Goal: Task Accomplishment & Management: Use online tool/utility

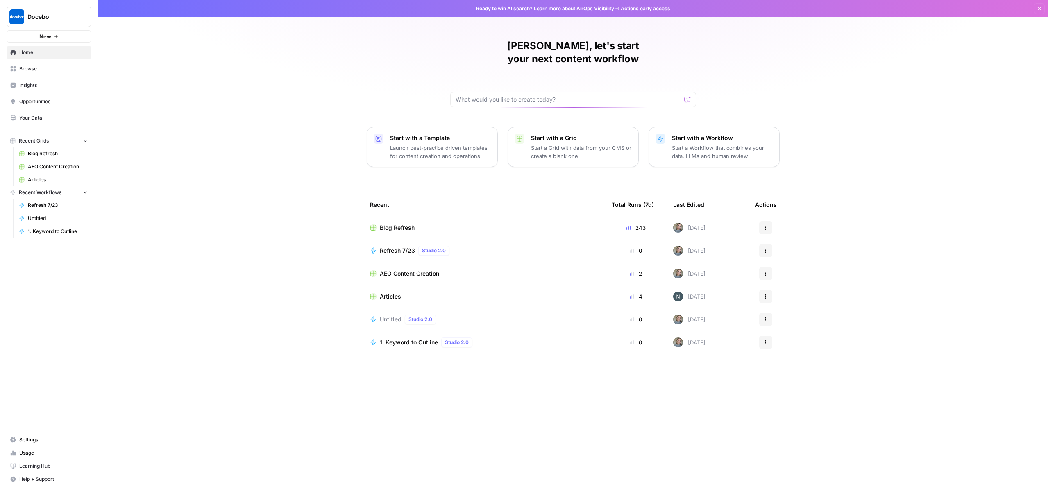
click at [254, 247] on div "[PERSON_NAME], let's start your next content workflow Start with a Template Lau…" at bounding box center [572, 244] width 949 height 489
click at [43, 56] on span "Home" at bounding box center [53, 52] width 68 height 7
click at [1038, 11] on icon "button" at bounding box center [1039, 8] width 5 height 5
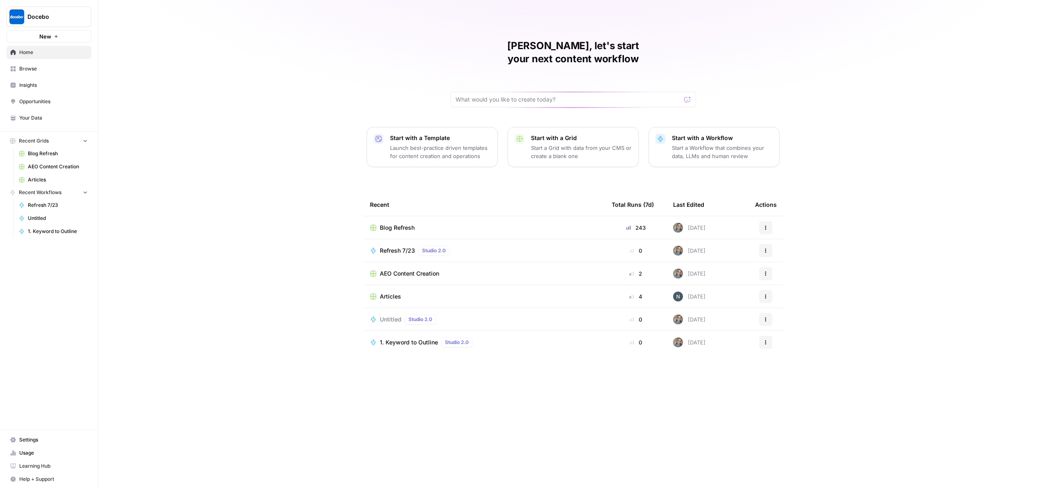
click at [290, 129] on div "[PERSON_NAME], let's start your next content workflow Start with a Template Lau…" at bounding box center [572, 244] width 949 height 489
click at [39, 89] on span "Insights" at bounding box center [53, 85] width 68 height 7
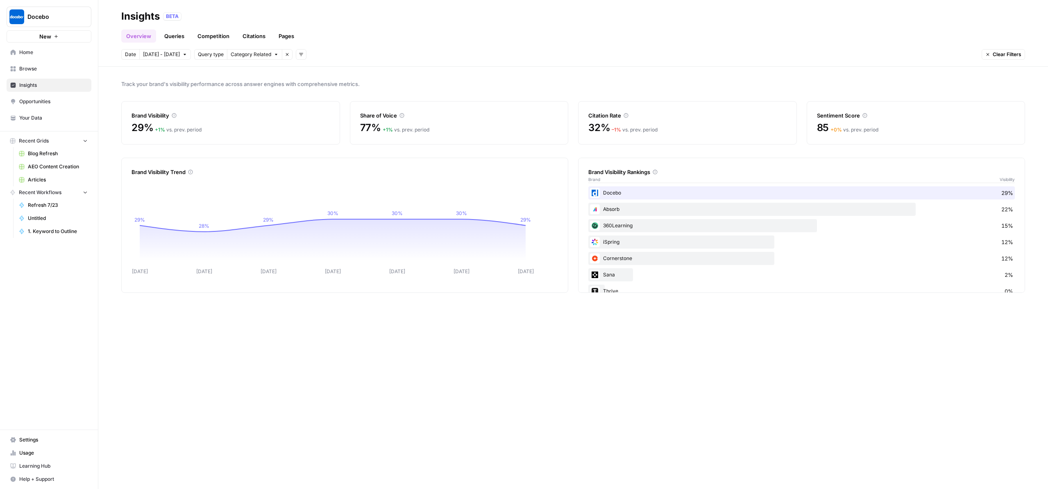
click at [544, 372] on div "Track your brand's visibility performance across answer engines with comprehens…" at bounding box center [572, 278] width 949 height 422
click at [66, 157] on span "Blog Refresh" at bounding box center [58, 153] width 60 height 7
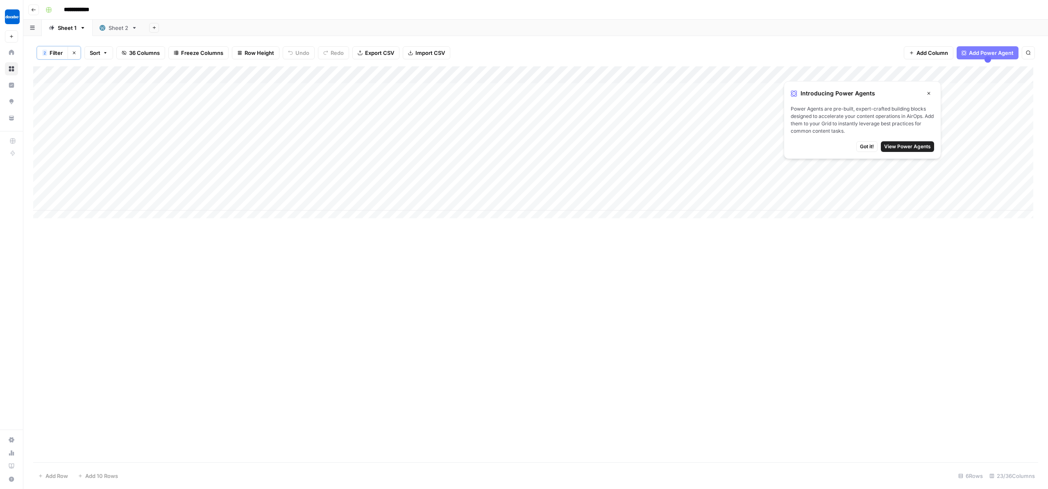
click at [874, 150] on span "Got it!" at bounding box center [867, 146] width 14 height 7
click at [404, 107] on div "Add Column" at bounding box center [533, 145] width 1000 height 158
click at [404, 105] on div "Add Column" at bounding box center [533, 145] width 1000 height 158
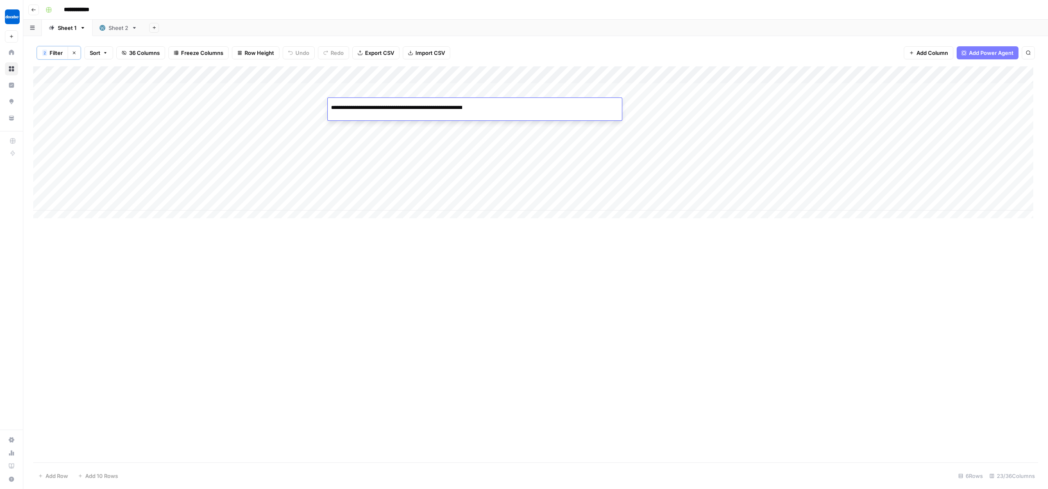
scroll to position [0, 15]
click at [455, 308] on div "Add Column" at bounding box center [535, 264] width 1005 height 396
click at [128, 32] on div "Sheet 2" at bounding box center [119, 28] width 20 height 8
click at [73, 32] on div "Sheet 1" at bounding box center [67, 28] width 19 height 8
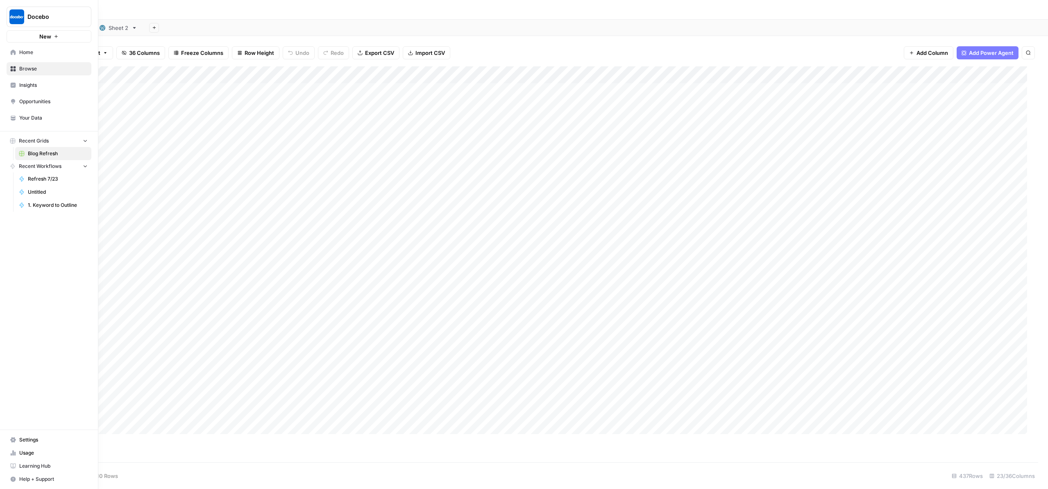
click at [43, 160] on link "Blog Refresh" at bounding box center [53, 153] width 76 height 13
click at [50, 186] on link "Refresh 7/23" at bounding box center [53, 178] width 76 height 13
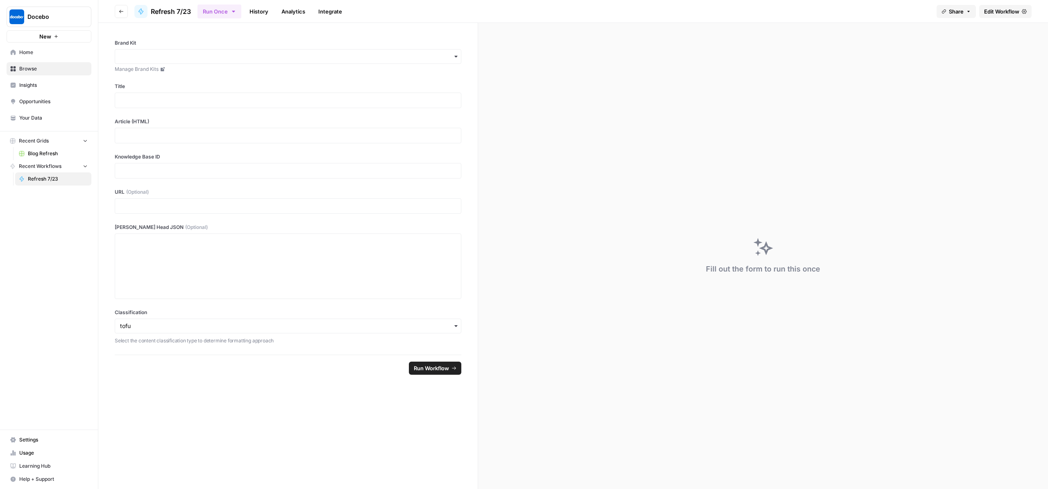
click at [37, 56] on span "Home" at bounding box center [53, 52] width 68 height 7
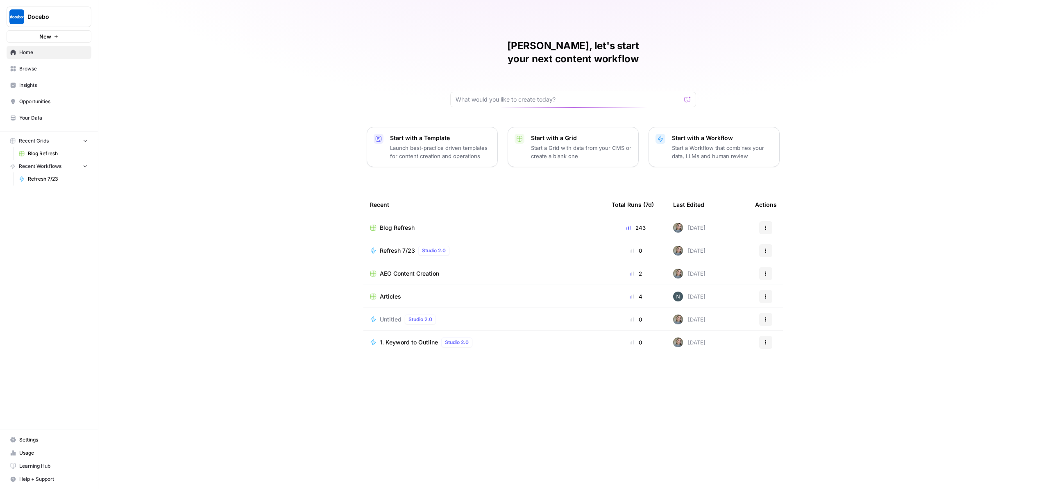
click at [26, 449] on span "Usage" at bounding box center [53, 452] width 68 height 7
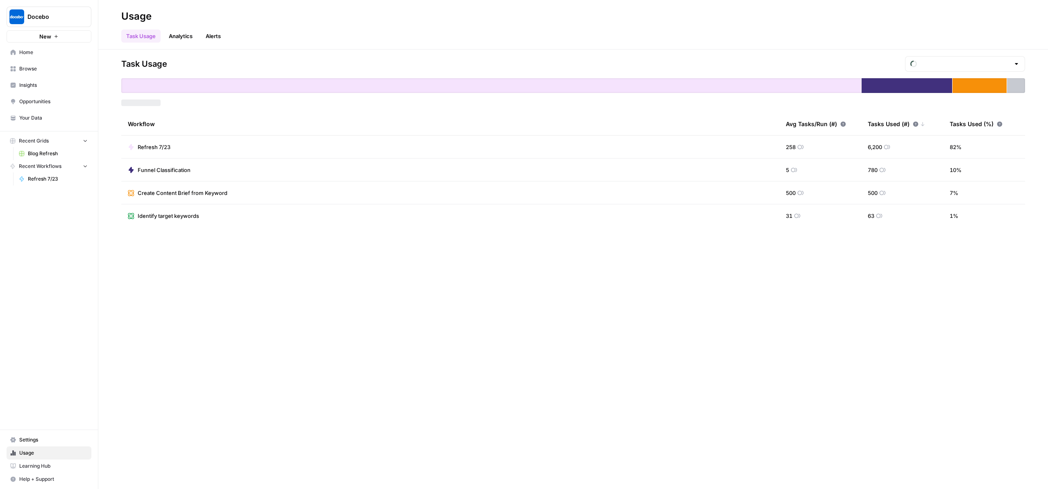
type input "October Tasks"
click at [40, 59] on link "Home" at bounding box center [49, 52] width 85 height 13
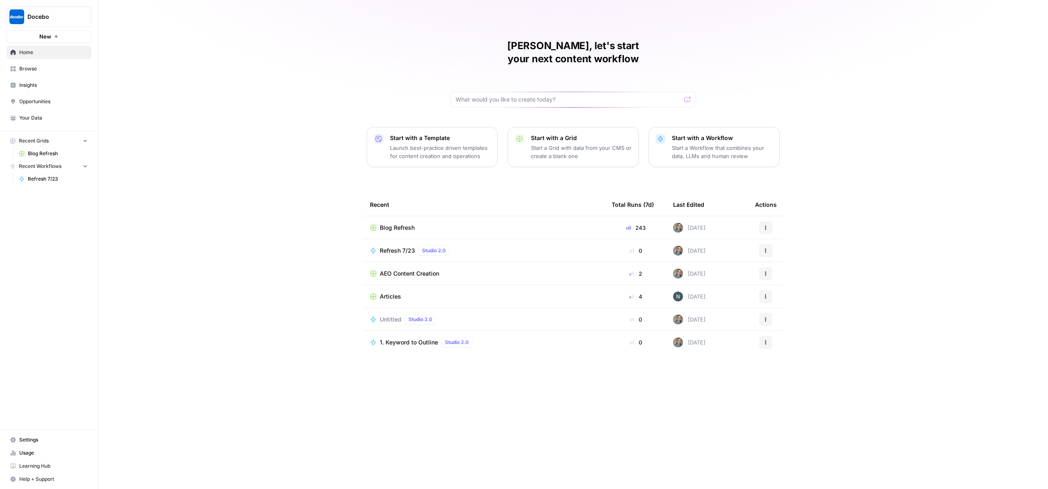
click at [365, 83] on div "[PERSON_NAME], let's start your next content workflow Start with a Template Lau…" at bounding box center [572, 244] width 949 height 489
click at [283, 74] on div "[PERSON_NAME], let's start your next content workflow Start with a Template Lau…" at bounding box center [572, 244] width 949 height 489
click at [404, 160] on div "Start with a Template Launch best-practice driven templates for content creatio…" at bounding box center [440, 147] width 101 height 26
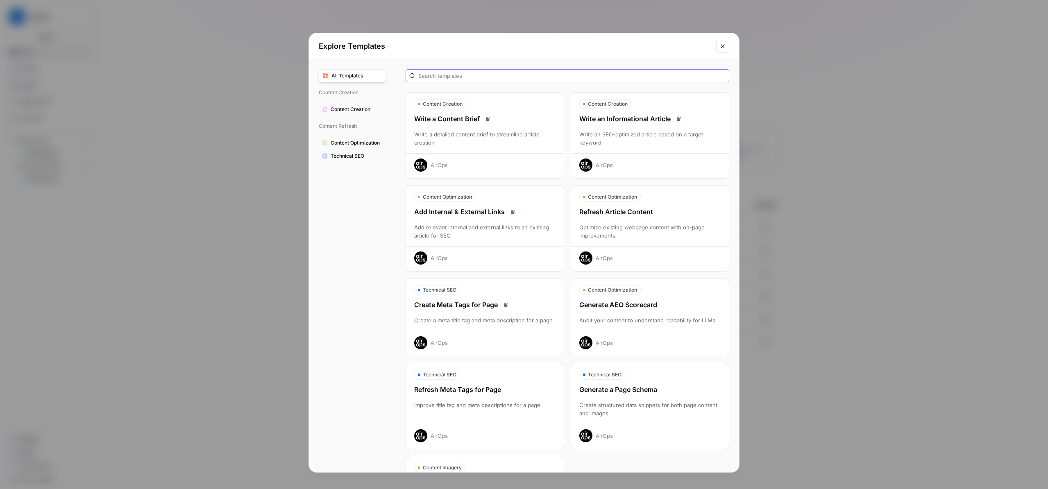
click at [469, 80] on input "text" at bounding box center [571, 76] width 307 height 8
type input "w"
type input "industry"
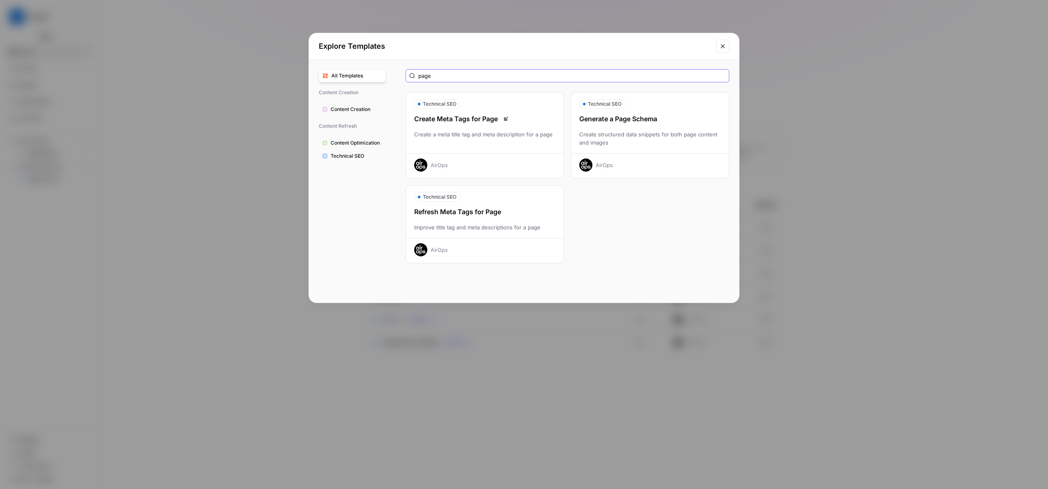
type input "page"
click at [632, 147] on div "Create structured data snippets for both page content and images" at bounding box center [650, 138] width 158 height 16
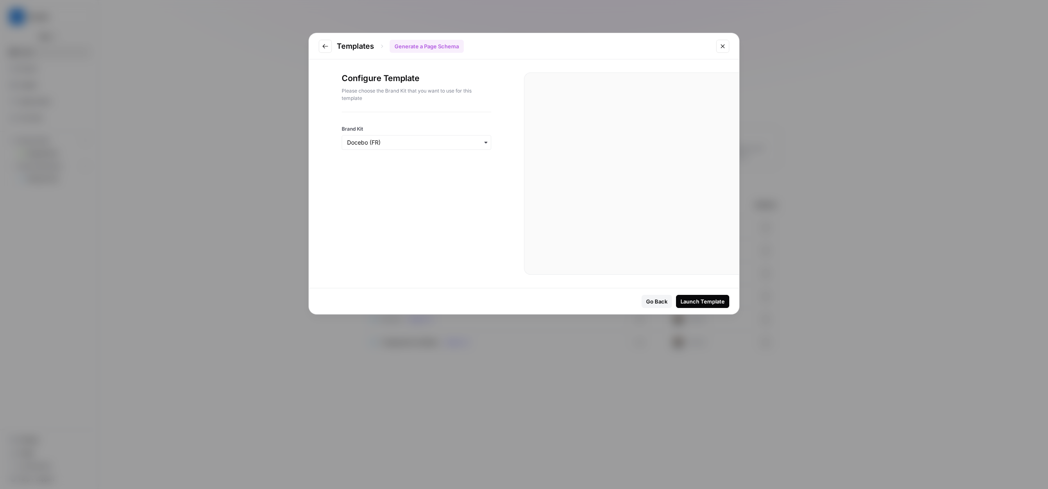
click at [428, 150] on div "button" at bounding box center [417, 142] width 150 height 15
click at [403, 224] on div "Docebo" at bounding box center [416, 218] width 132 height 16
click at [681, 306] on div "Launch Template" at bounding box center [702, 301] width 44 height 8
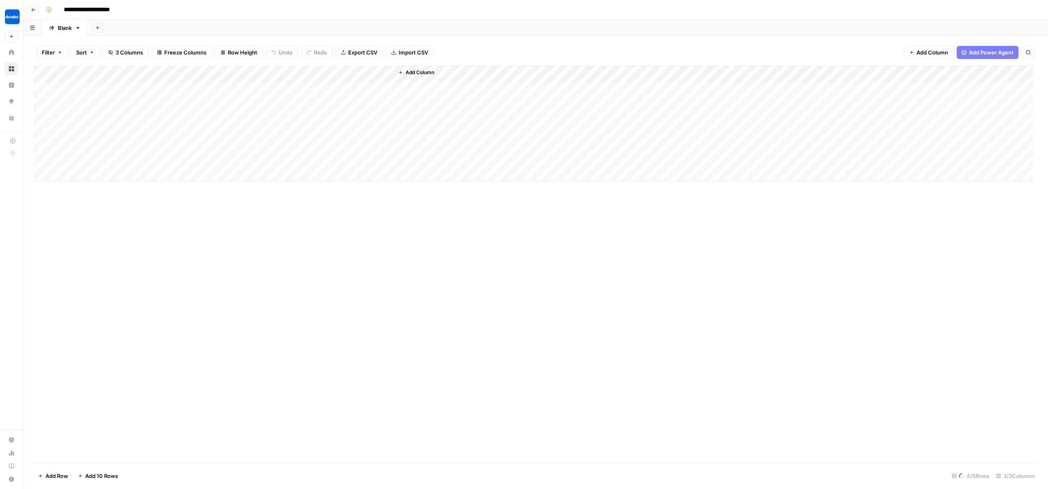
click at [90, 111] on div "Add Column" at bounding box center [533, 124] width 1000 height 116
click at [71, 111] on div "Add Column" at bounding box center [533, 124] width 1000 height 116
click at [251, 111] on div "Add Column" at bounding box center [533, 124] width 1000 height 116
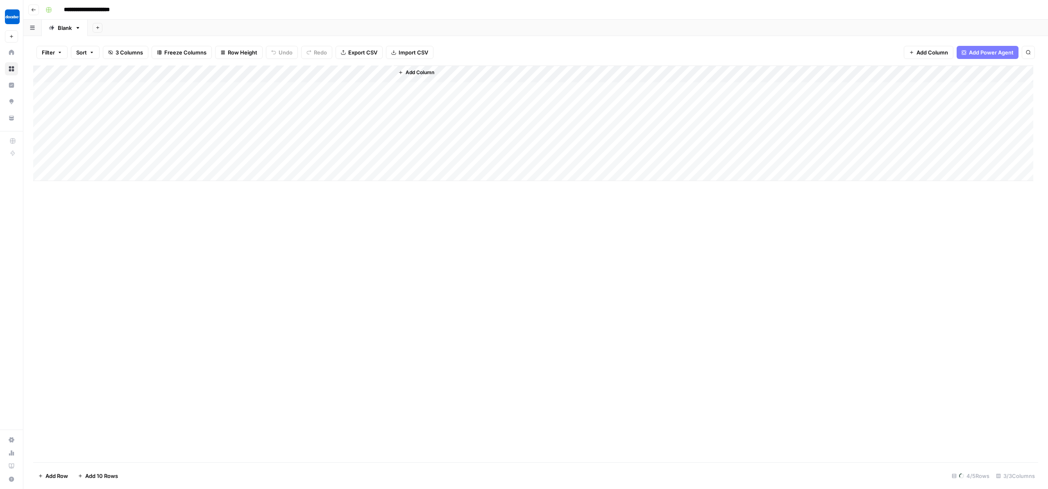
click at [362, 113] on div "Add Column" at bounding box center [533, 124] width 1000 height 116
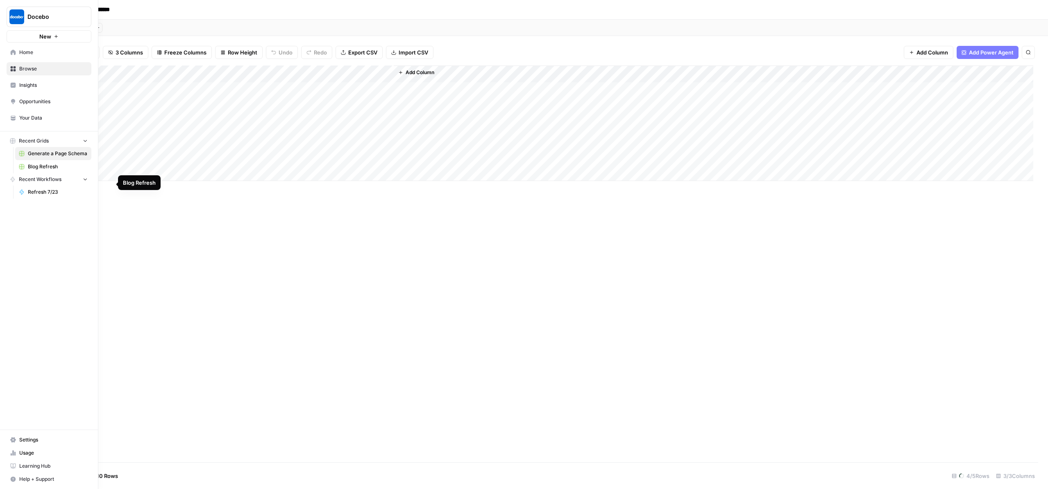
click at [83, 157] on span "Generate a Page Schema" at bounding box center [58, 153] width 60 height 7
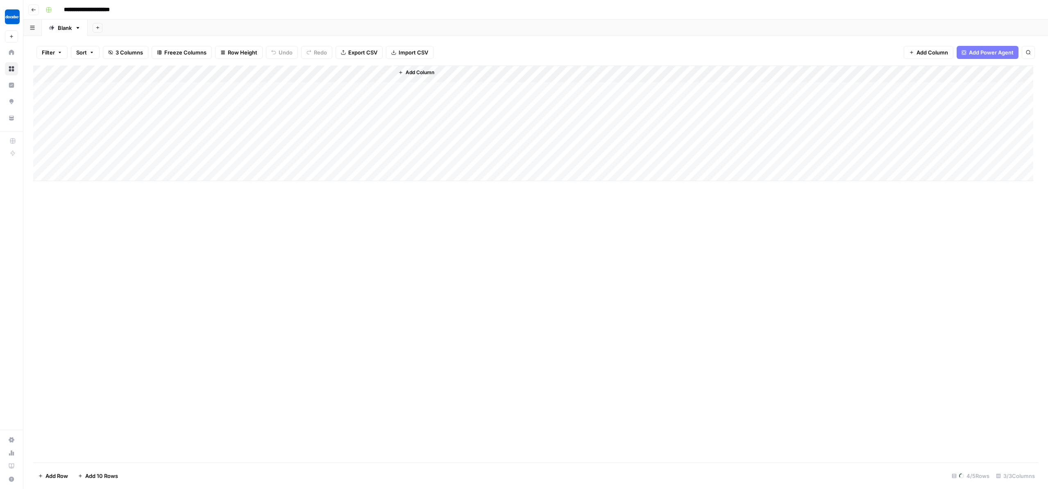
click at [264, 229] on div "Add Column" at bounding box center [535, 264] width 1005 height 397
click at [176, 260] on div "Add Column" at bounding box center [535, 264] width 1005 height 397
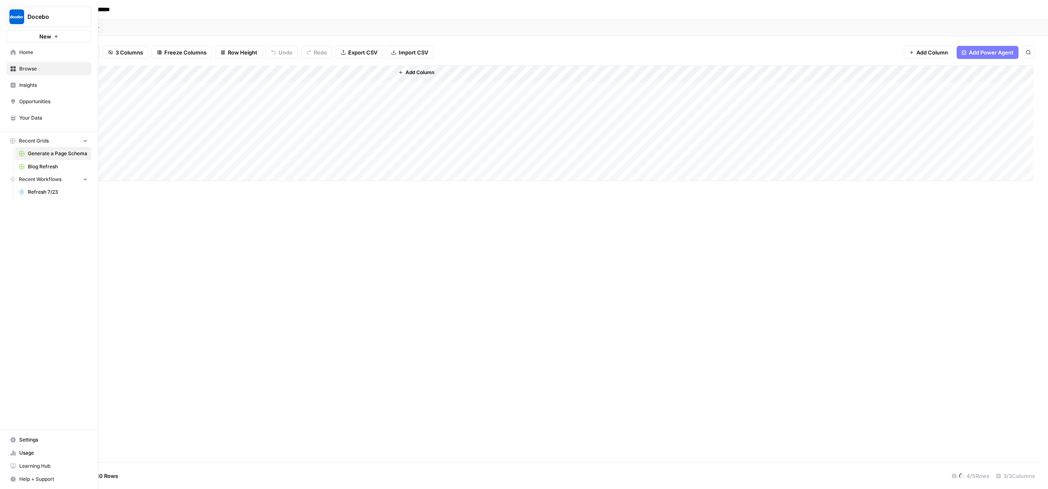
click at [51, 39] on span "New" at bounding box center [45, 36] width 12 height 8
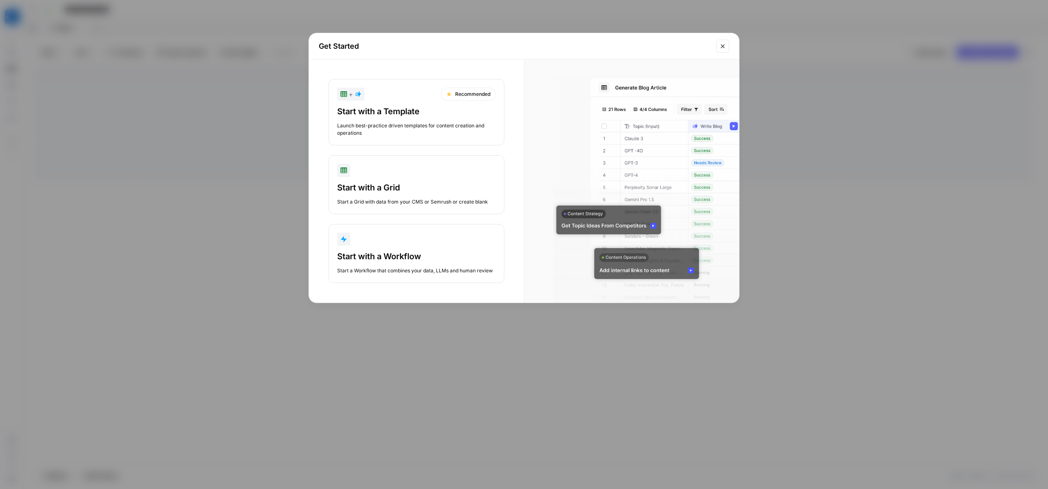
click at [428, 137] on div "Start with a Template Launch best-practice driven templates for content creatio…" at bounding box center [416, 121] width 159 height 31
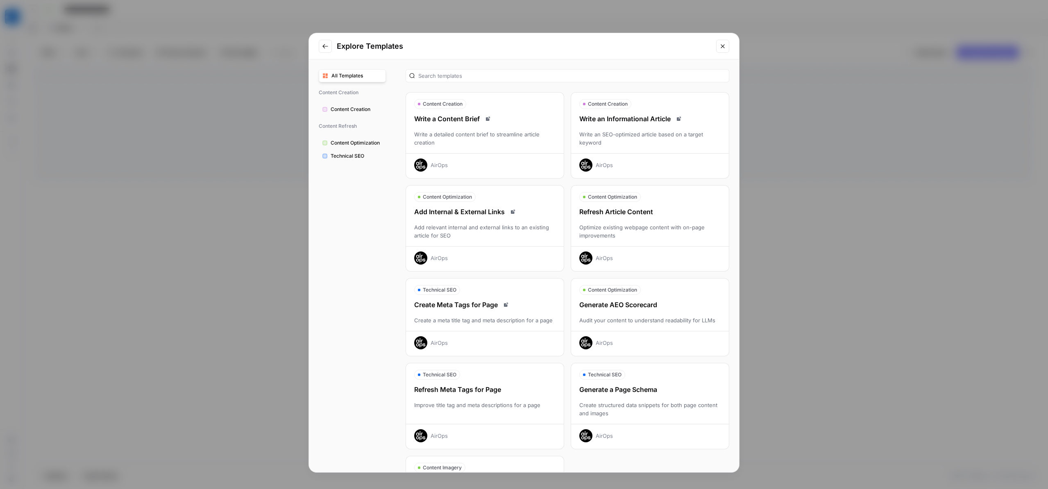
click at [501, 147] on div "Write a detailed content brief to streamline article creation" at bounding box center [485, 138] width 158 height 16
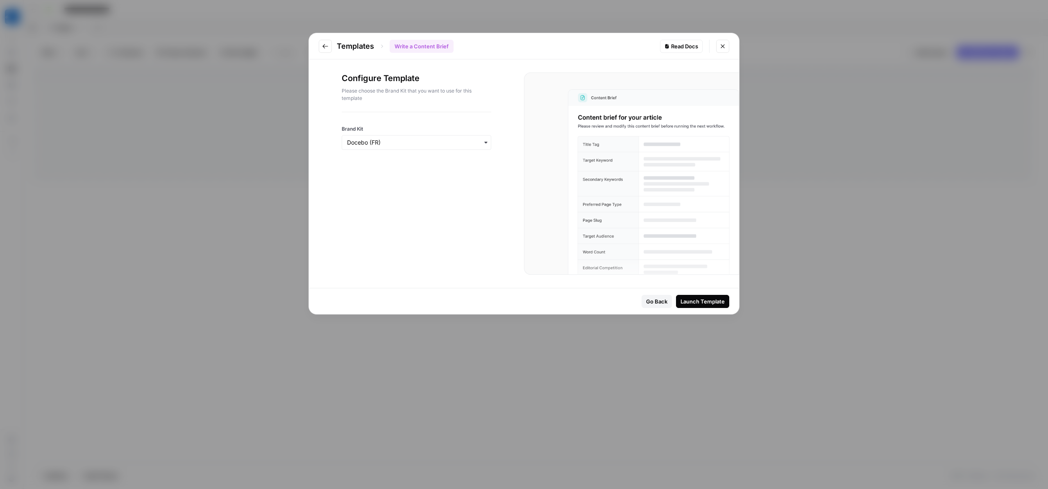
click at [418, 156] on div at bounding box center [417, 153] width 150 height 7
click at [419, 156] on div at bounding box center [417, 153] width 150 height 7
click at [423, 147] on input "Brand Kit" at bounding box center [416, 142] width 139 height 8
click at [405, 218] on div "Docebo" at bounding box center [416, 218] width 132 height 16
click at [686, 306] on div "Launch Template" at bounding box center [702, 301] width 44 height 8
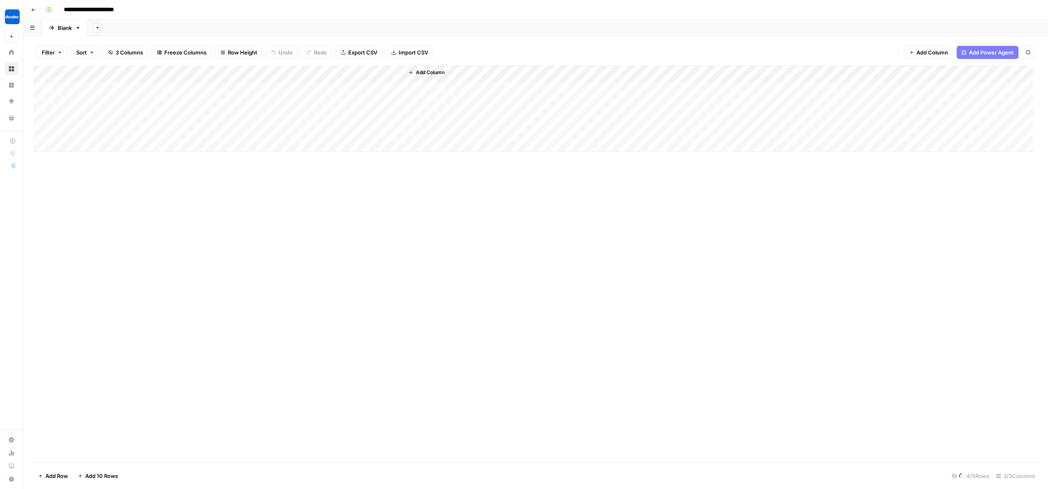
click at [969, 57] on span "Add Power Agent" at bounding box center [991, 52] width 45 height 8
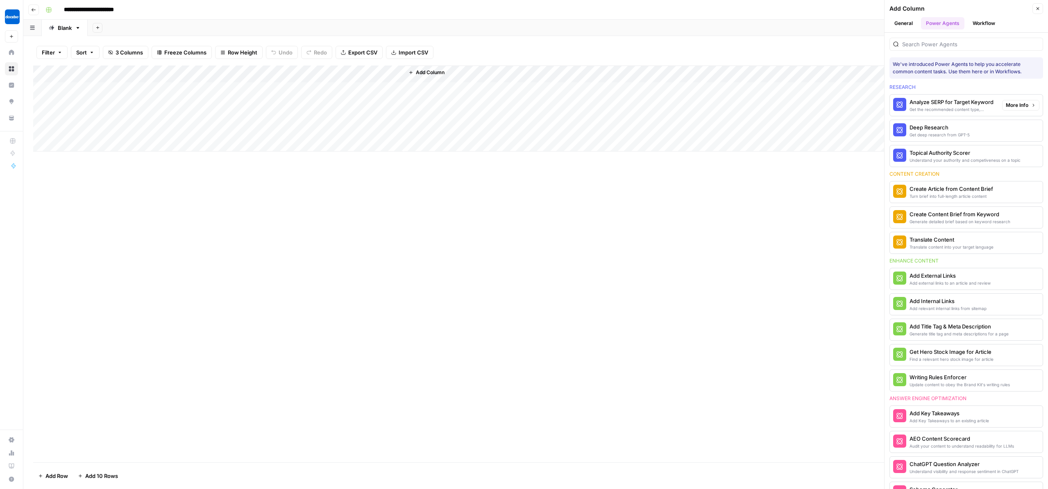
click at [948, 113] on div "Get the recommended content type, compare SERP headers, and analyze SERP patter…" at bounding box center [952, 109] width 86 height 7
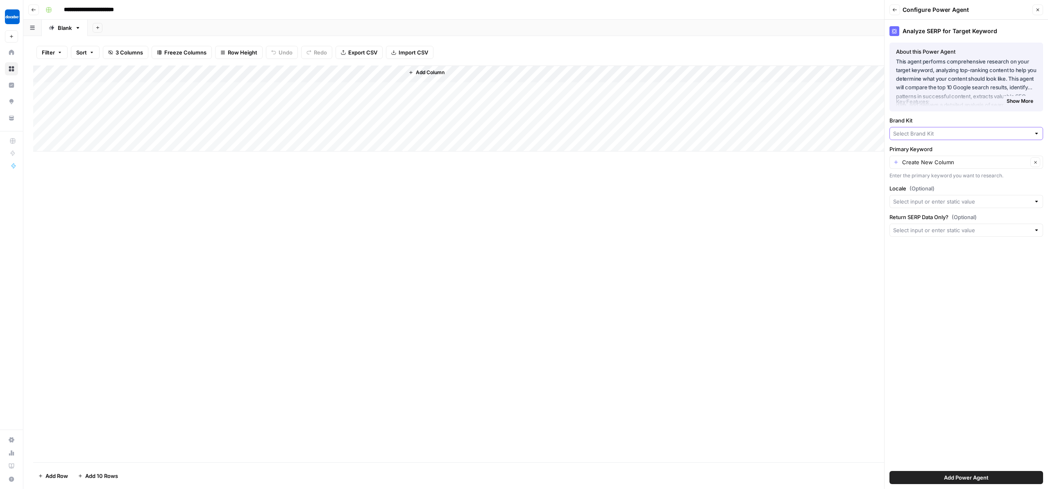
click at [935, 138] on input "Brand Kit" at bounding box center [961, 133] width 137 height 8
click at [931, 186] on span "Docebo" at bounding box center [964, 184] width 134 height 8
type input "Docebo"
click at [940, 179] on div "Enter the primary keyword you want to research." at bounding box center [966, 175] width 154 height 7
click at [913, 179] on div "Enter the primary keyword you want to research." at bounding box center [966, 175] width 154 height 7
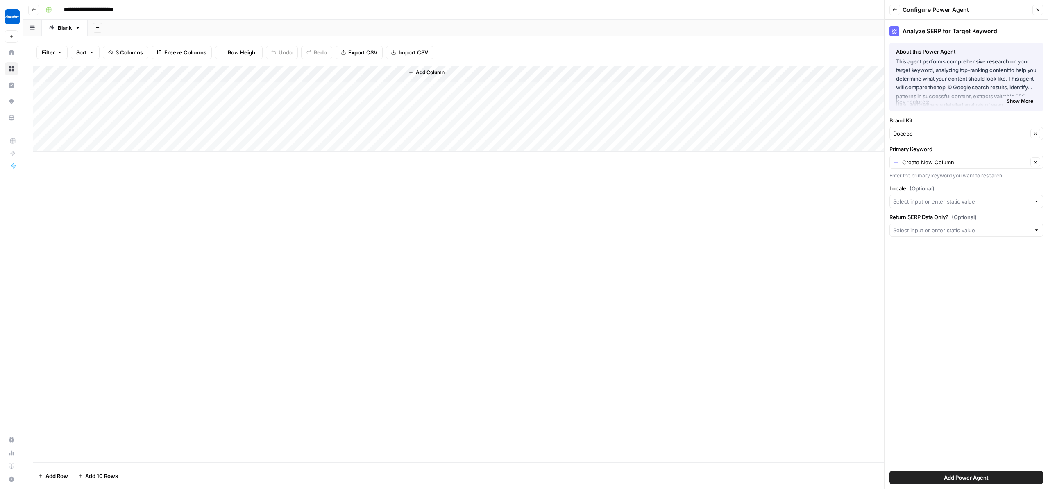
click at [912, 179] on div "Enter the primary keyword you want to research." at bounding box center [966, 175] width 154 height 7
click at [911, 179] on div "Enter the primary keyword you want to research." at bounding box center [966, 175] width 154 height 7
click at [925, 166] on input "Primary Keyword" at bounding box center [965, 162] width 126 height 8
click at [954, 239] on span "Create Content Brief from Keyword" at bounding box center [959, 235] width 124 height 8
type input "Create Content Brief from Keyword"
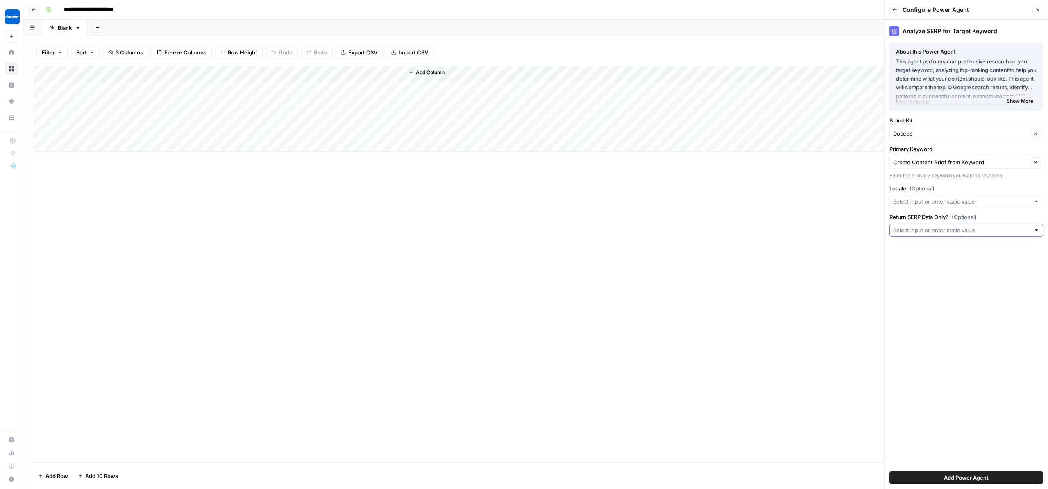
click at [963, 234] on input "Return SERP Data Only? (Optional)" at bounding box center [961, 230] width 137 height 8
click at [949, 208] on div at bounding box center [966, 201] width 154 height 13
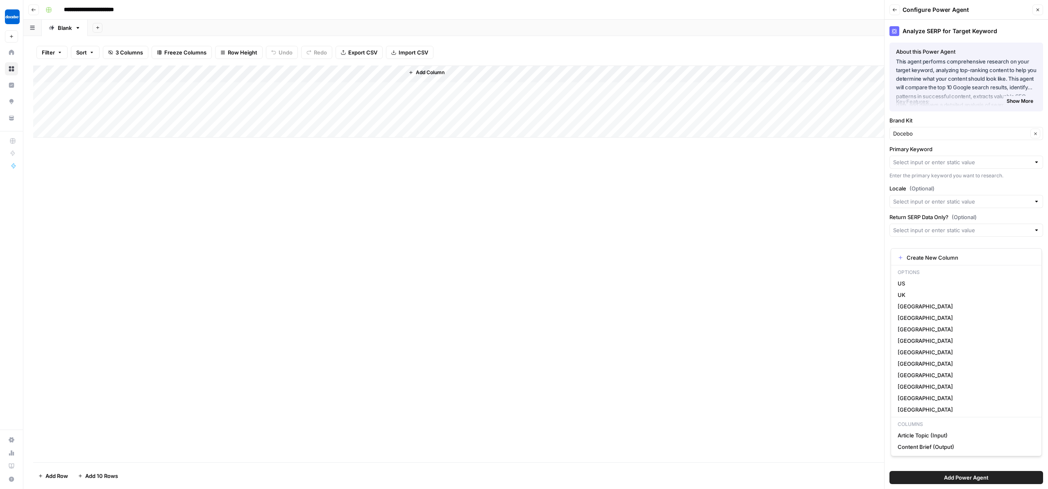
click at [707, 272] on div "Add Column" at bounding box center [535, 264] width 1005 height 397
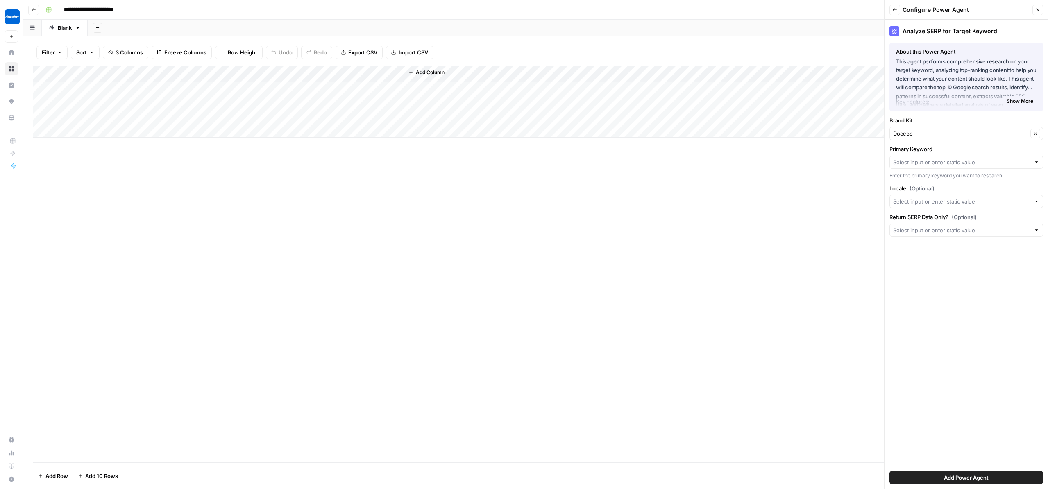
click at [99, 108] on div "Add Column" at bounding box center [533, 102] width 1000 height 72
click at [99, 107] on div "Add Column" at bounding box center [533, 102] width 1000 height 72
click at [99, 107] on textarea "**********" at bounding box center [135, 105] width 142 height 11
click at [109, 118] on textarea "**********" at bounding box center [146, 112] width 164 height 25
drag, startPoint x: 109, startPoint y: 118, endPoint x: 71, endPoint y: 106, distance: 39.2
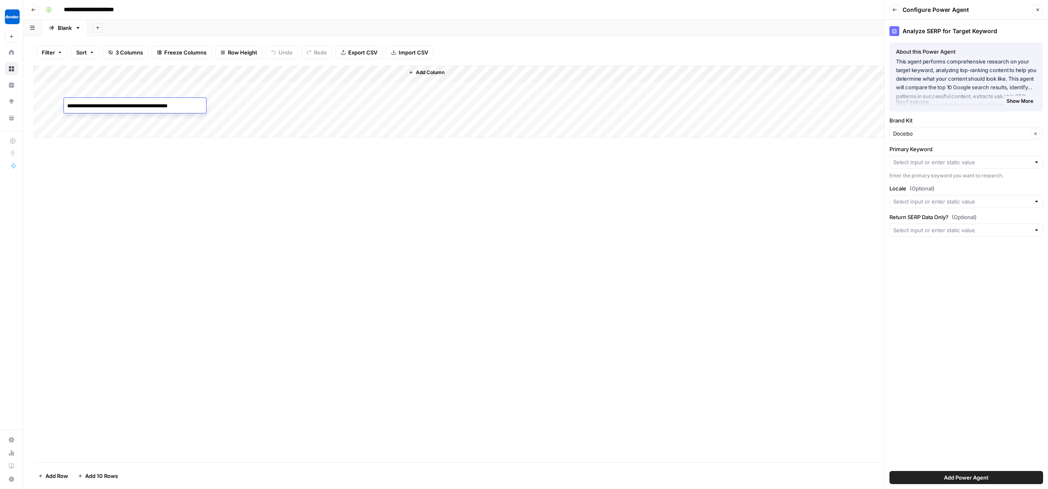
click at [71, 106] on textarea "**********" at bounding box center [146, 112] width 164 height 25
type textarea "**********"
click at [141, 118] on div "Add Column" at bounding box center [533, 102] width 1000 height 72
drag, startPoint x: 132, startPoint y: 132, endPoint x: 67, endPoint y: 123, distance: 65.7
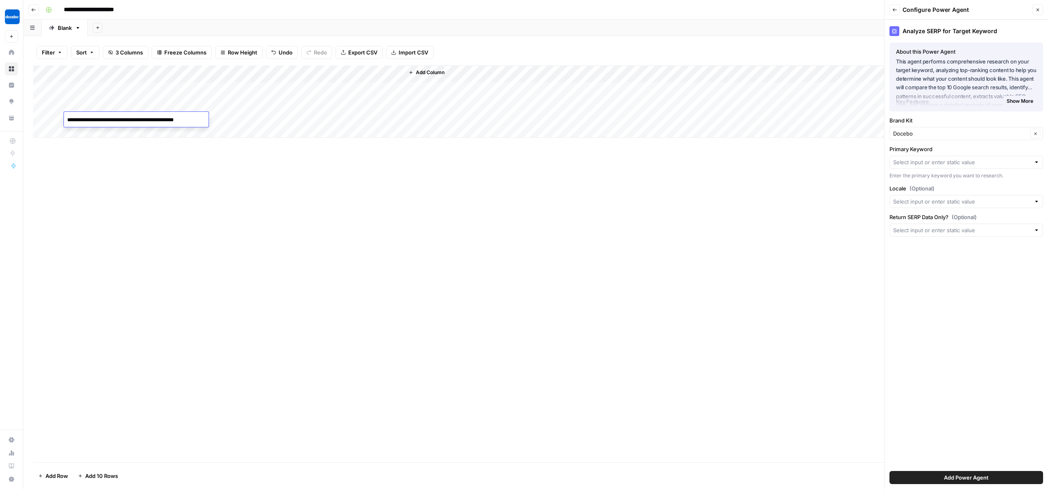
click at [67, 123] on textarea "**********" at bounding box center [146, 126] width 164 height 25
type textarea "**********"
click at [131, 252] on div "Add Column" at bounding box center [535, 264] width 1005 height 397
click at [138, 129] on div "Add Column" at bounding box center [533, 102] width 1000 height 72
click at [116, 131] on div "Add Column" at bounding box center [533, 102] width 1000 height 72
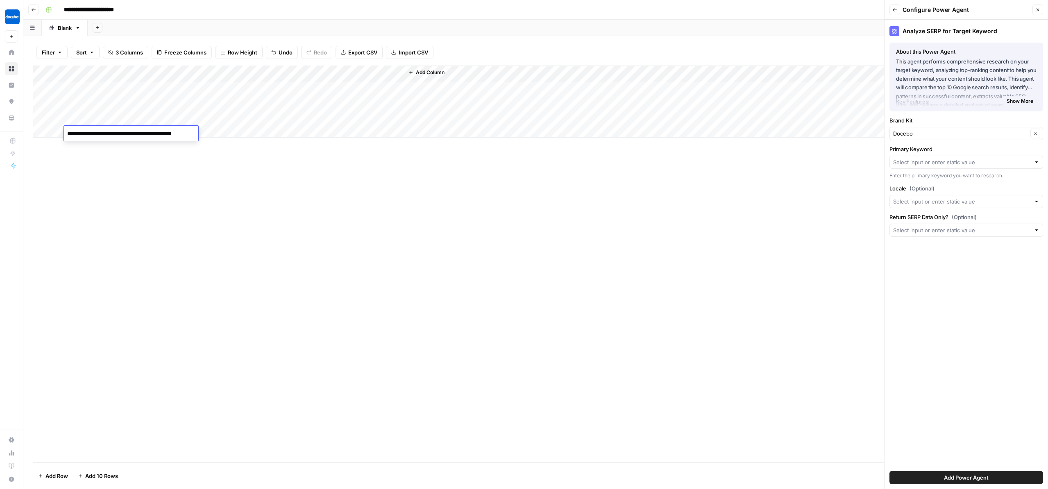
click at [129, 139] on textarea "**********" at bounding box center [146, 140] width 164 height 25
drag, startPoint x: 119, startPoint y: 144, endPoint x: 72, endPoint y: 139, distance: 47.4
click at [69, 138] on textarea "**********" at bounding box center [146, 140] width 164 height 25
click at [200, 208] on div "Add Column" at bounding box center [535, 264] width 1005 height 397
click at [181, 215] on div "Add Column" at bounding box center [535, 264] width 1005 height 397
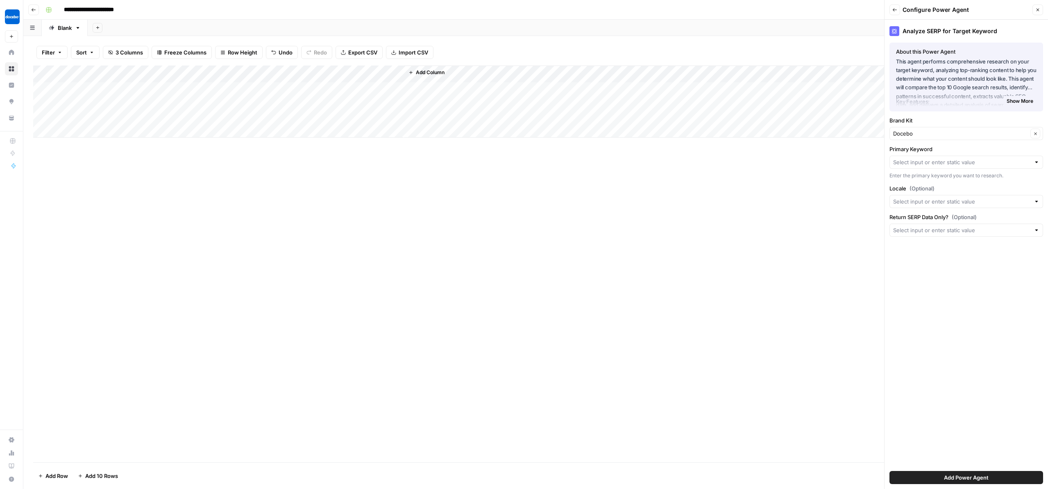
click at [182, 119] on div "Add Column" at bounding box center [533, 102] width 1000 height 72
click at [204, 119] on div "Add Column" at bounding box center [533, 102] width 1000 height 72
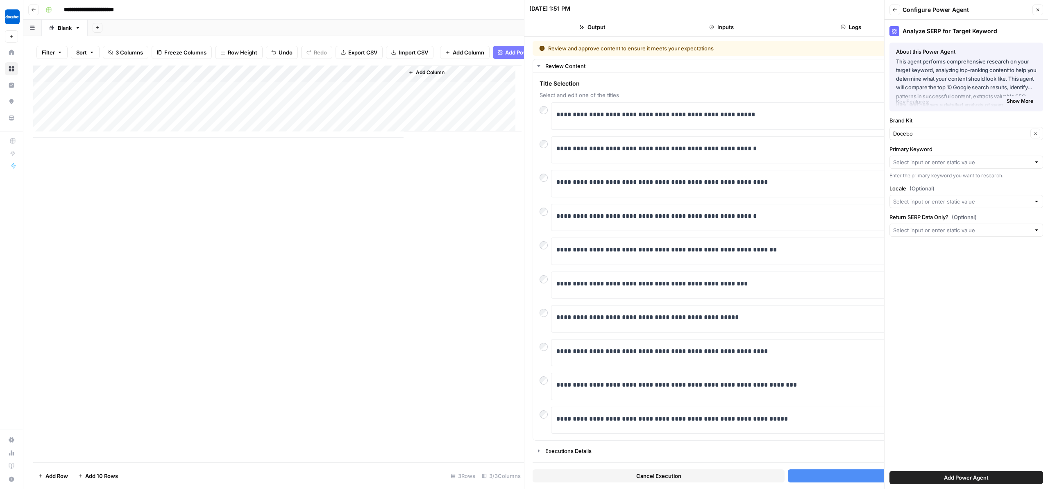
click at [174, 303] on div "Add Column" at bounding box center [278, 264] width 491 height 397
click at [988, 234] on input "Return SERP Data Only? (Optional)" at bounding box center [961, 230] width 137 height 8
click at [396, 347] on div "Add Column" at bounding box center [278, 264] width 491 height 397
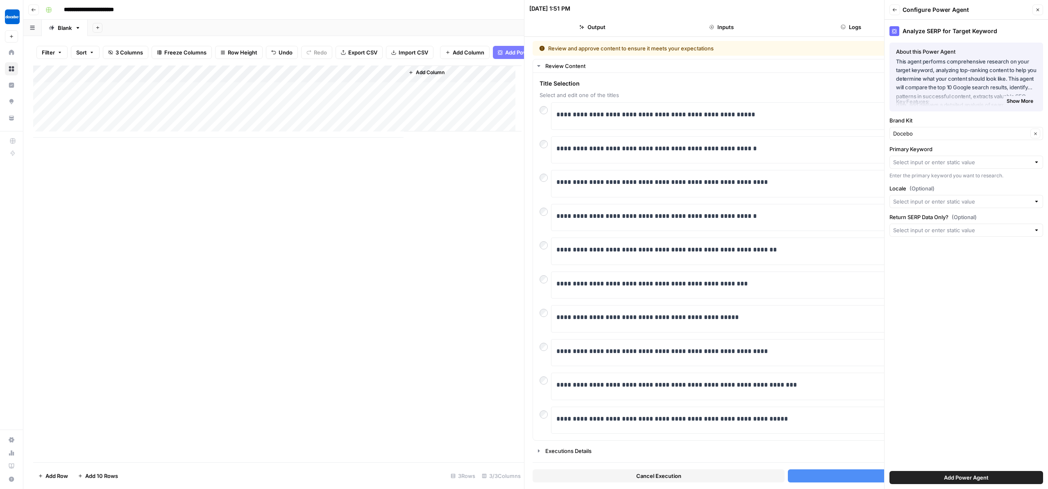
click at [621, 477] on button "Cancel Execution" at bounding box center [658, 475] width 252 height 13
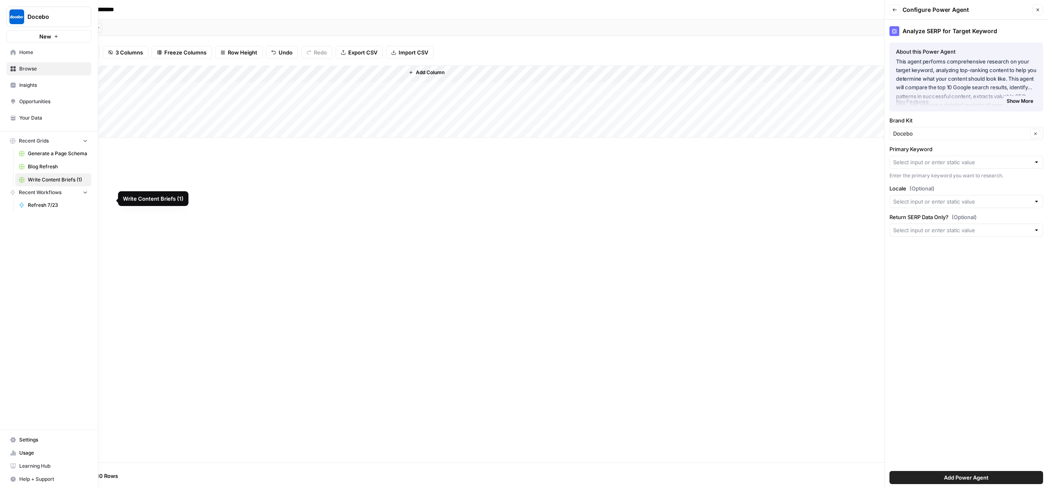
click at [88, 183] on span "Write Content Briefs (1)" at bounding box center [58, 179] width 60 height 7
click at [84, 209] on span "Refresh 7/23" at bounding box center [58, 205] width 60 height 7
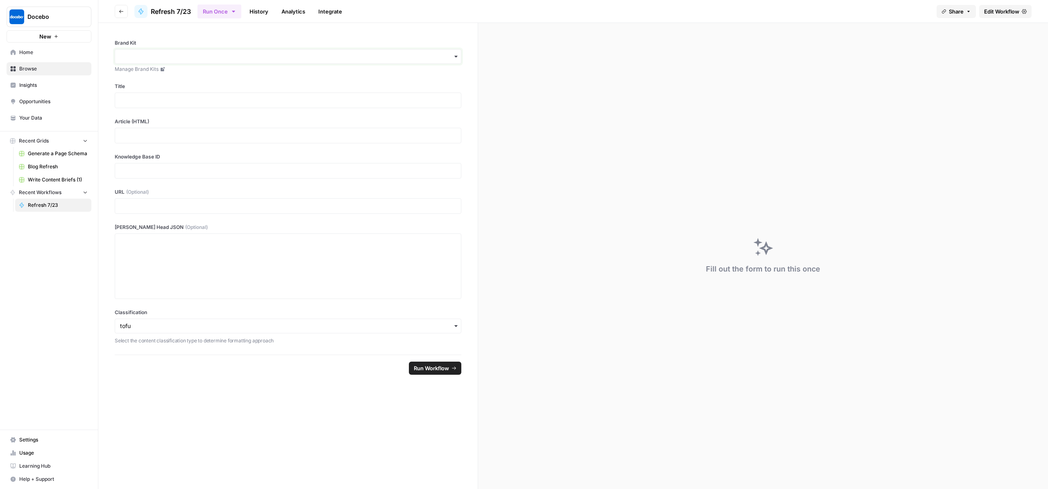
click at [271, 61] on input "Brand Kit" at bounding box center [288, 56] width 336 height 8
click at [201, 118] on div "Docebo" at bounding box center [308, 110] width 328 height 16
click at [185, 108] on div at bounding box center [288, 101] width 347 height 16
click at [186, 104] on p at bounding box center [288, 100] width 336 height 8
drag, startPoint x: 297, startPoint y: 125, endPoint x: 132, endPoint y: 125, distance: 164.7
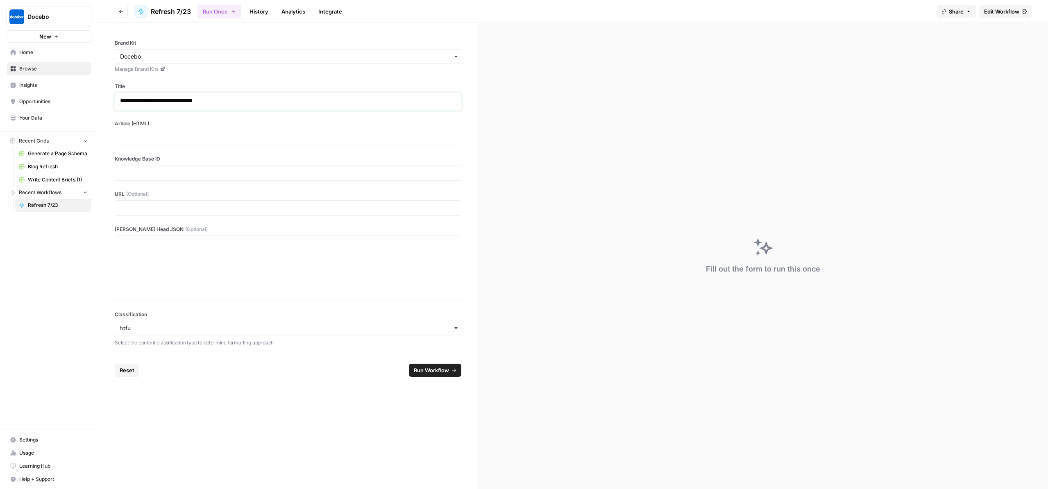
click at [132, 125] on div "**********" at bounding box center [287, 190] width 379 height 334
click at [98, 346] on div "Docebo New Home Browse Insights Opportunities Your Data Recent Grids Generate a…" at bounding box center [49, 244] width 98 height 489
click at [66, 157] on span "Generate a Page Schema" at bounding box center [58, 153] width 60 height 7
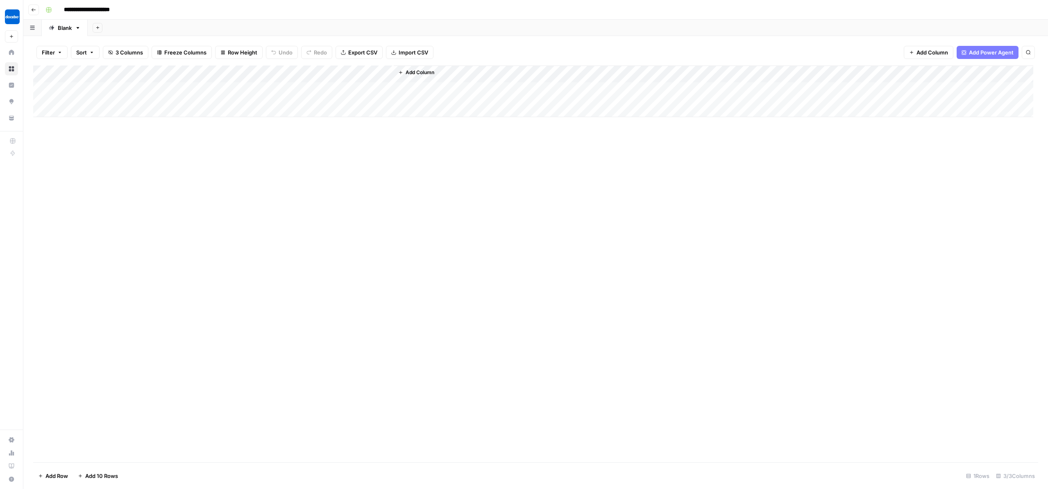
click at [71, 117] on div "Add Column" at bounding box center [533, 92] width 1000 height 52
paste textarea "**********"
type textarea "**********"
click at [122, 287] on div "Add Column" at bounding box center [535, 264] width 1005 height 397
click at [224, 128] on div "Add Column" at bounding box center [533, 102] width 1000 height 73
